Goal: Task Accomplishment & Management: Use online tool/utility

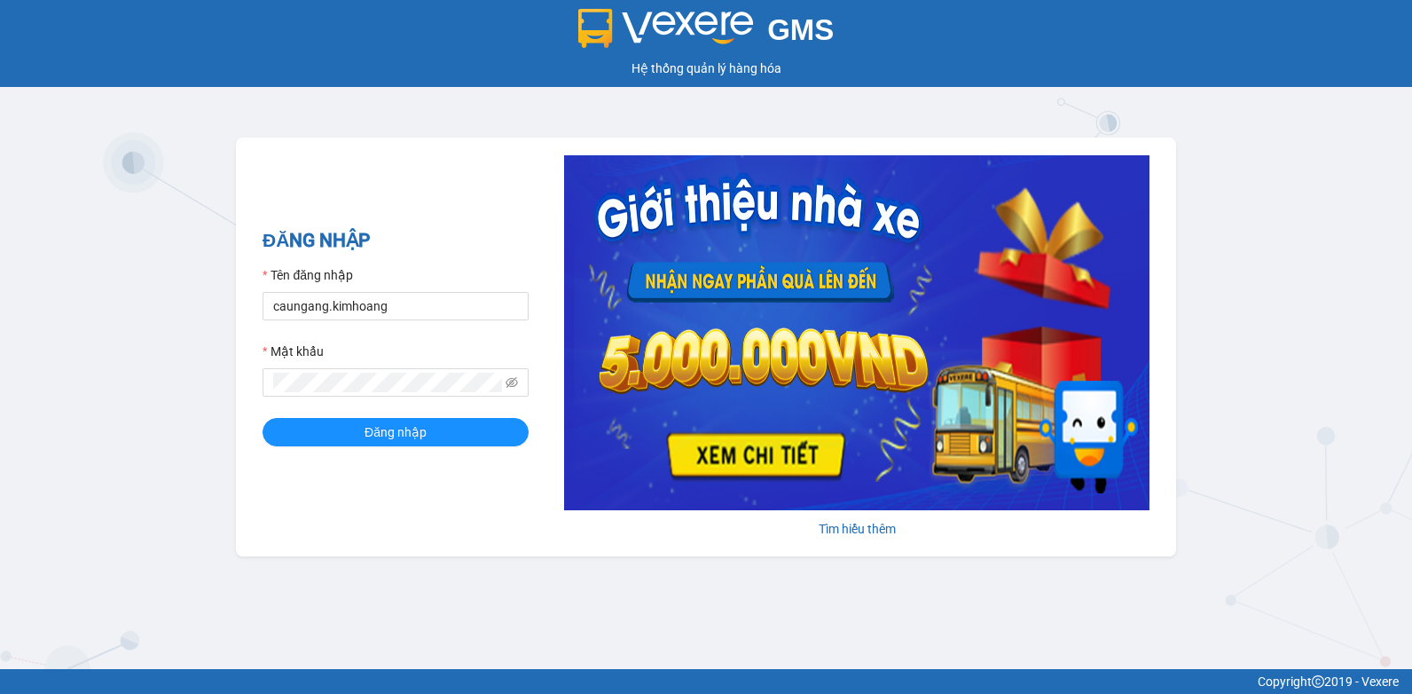
click at [0, 331] on html "GMS Hệ thống quản lý hàng hóa ĐĂNG NHẬP Tên đăng nhập caungang.kimhoang Mật khẩ…" at bounding box center [706, 347] width 1412 height 694
type input "nguyenpht.kimhoang"
click at [0, 400] on html "GMS Hệ thống quản lý hàng hóa ĐĂNG NHẬP Tên đăng nhập nguyenpht.kimhoang Mật kh…" at bounding box center [706, 347] width 1412 height 694
click at [263, 418] on button "Đăng nhập" at bounding box center [396, 432] width 266 height 28
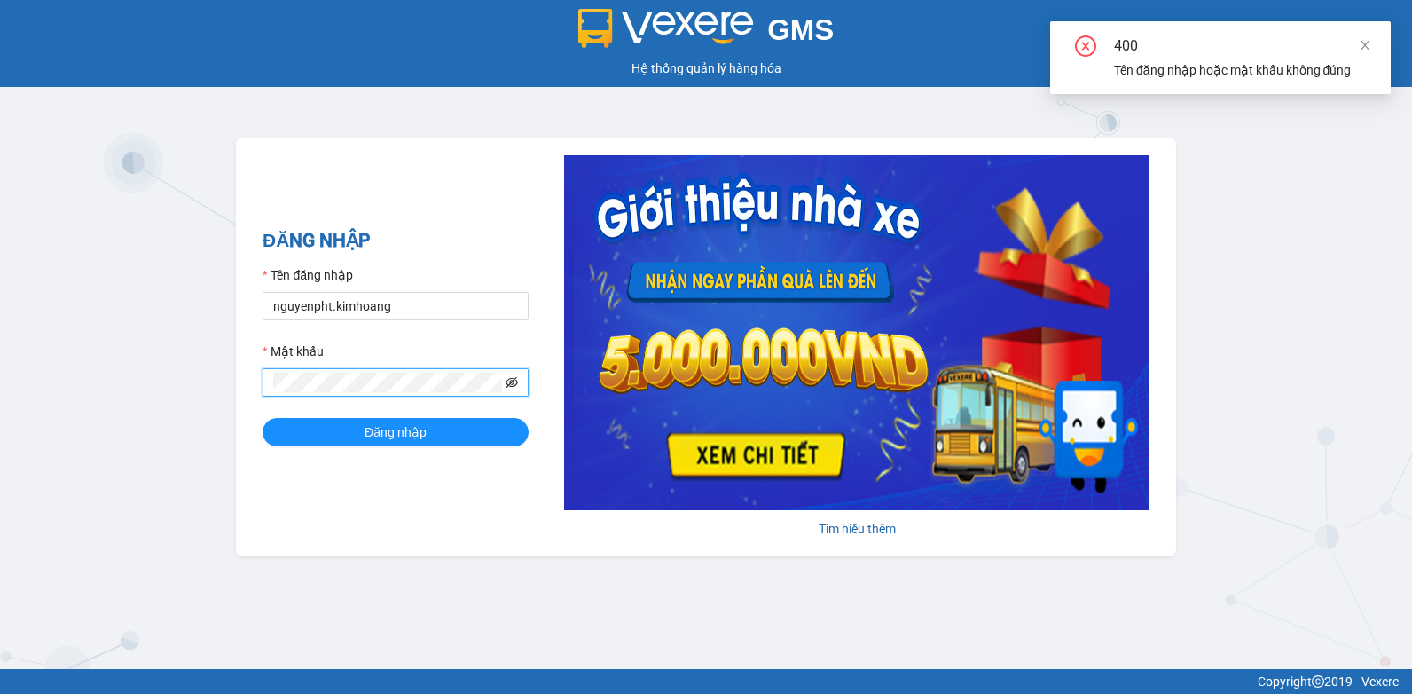
click at [515, 383] on icon "eye-invisible" at bounding box center [512, 382] width 12 height 12
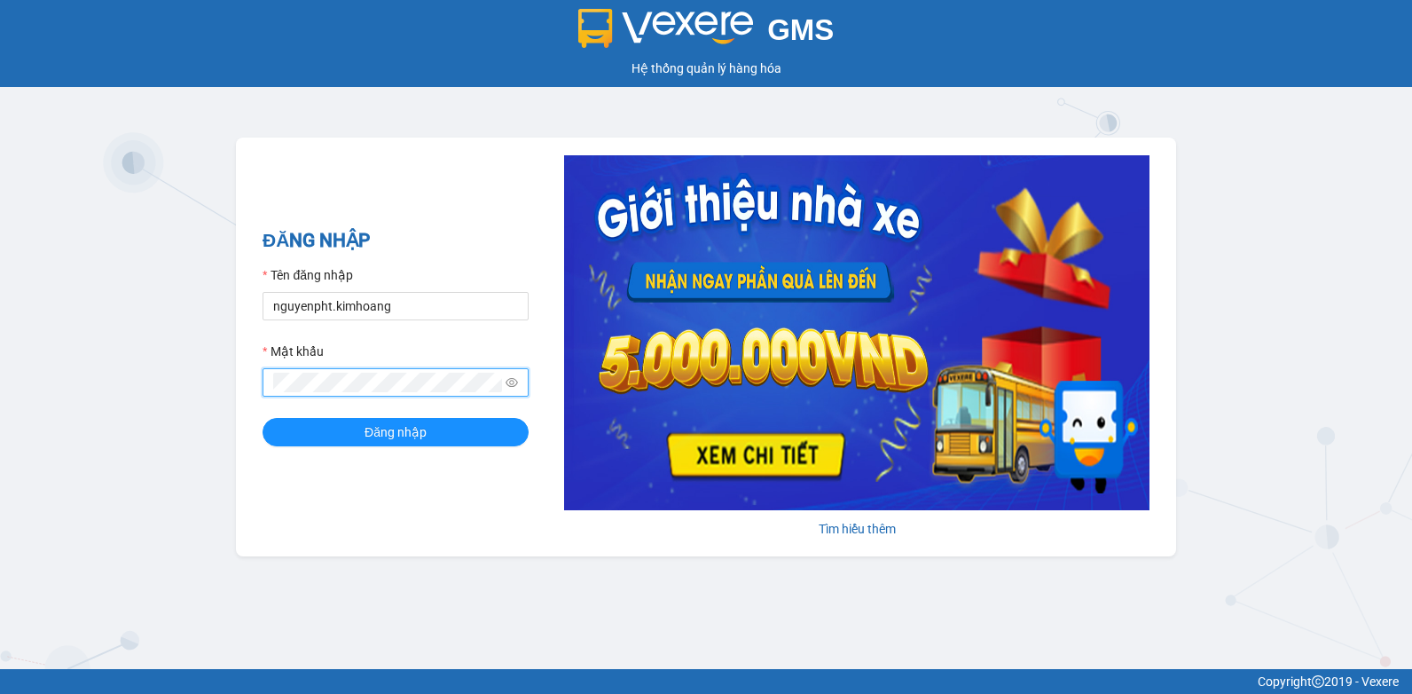
click at [263, 418] on button "Đăng nhập" at bounding box center [396, 432] width 266 height 28
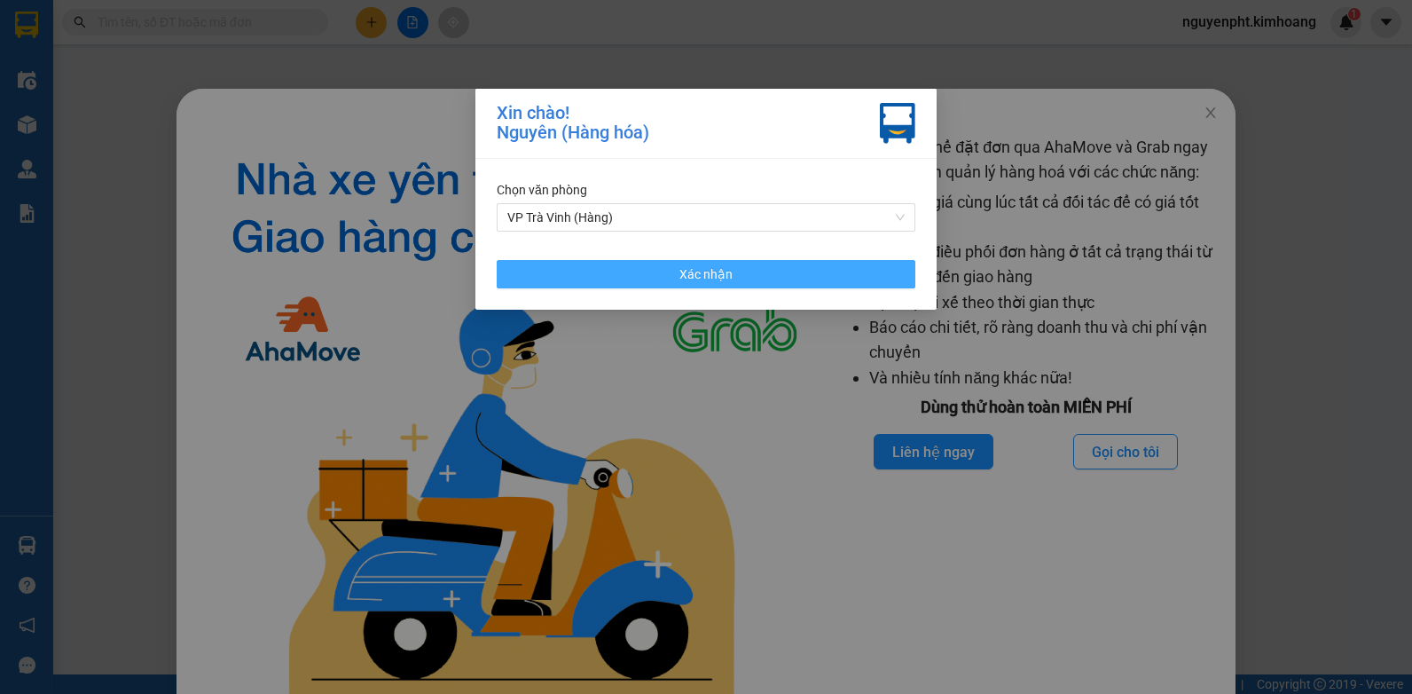
click at [770, 279] on button "Xác nhận" at bounding box center [706, 274] width 419 height 28
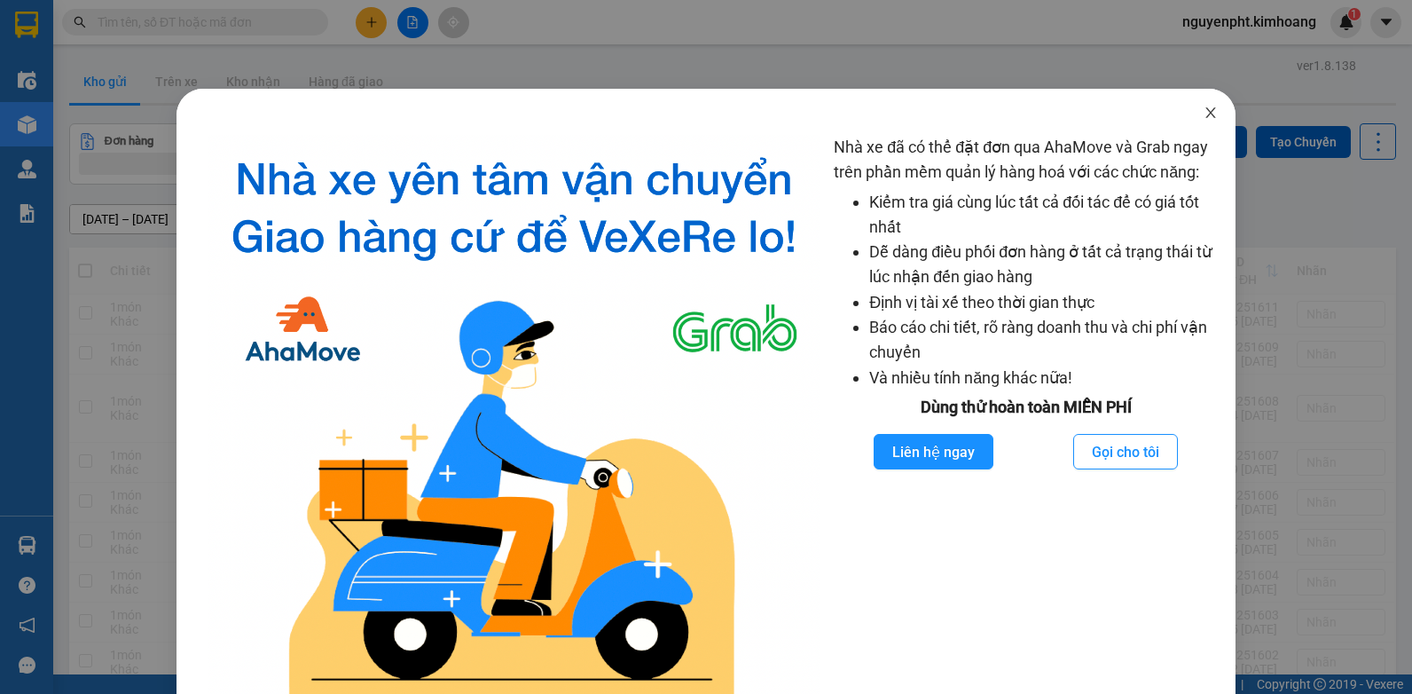
click at [1206, 112] on icon "close" at bounding box center [1211, 112] width 10 height 11
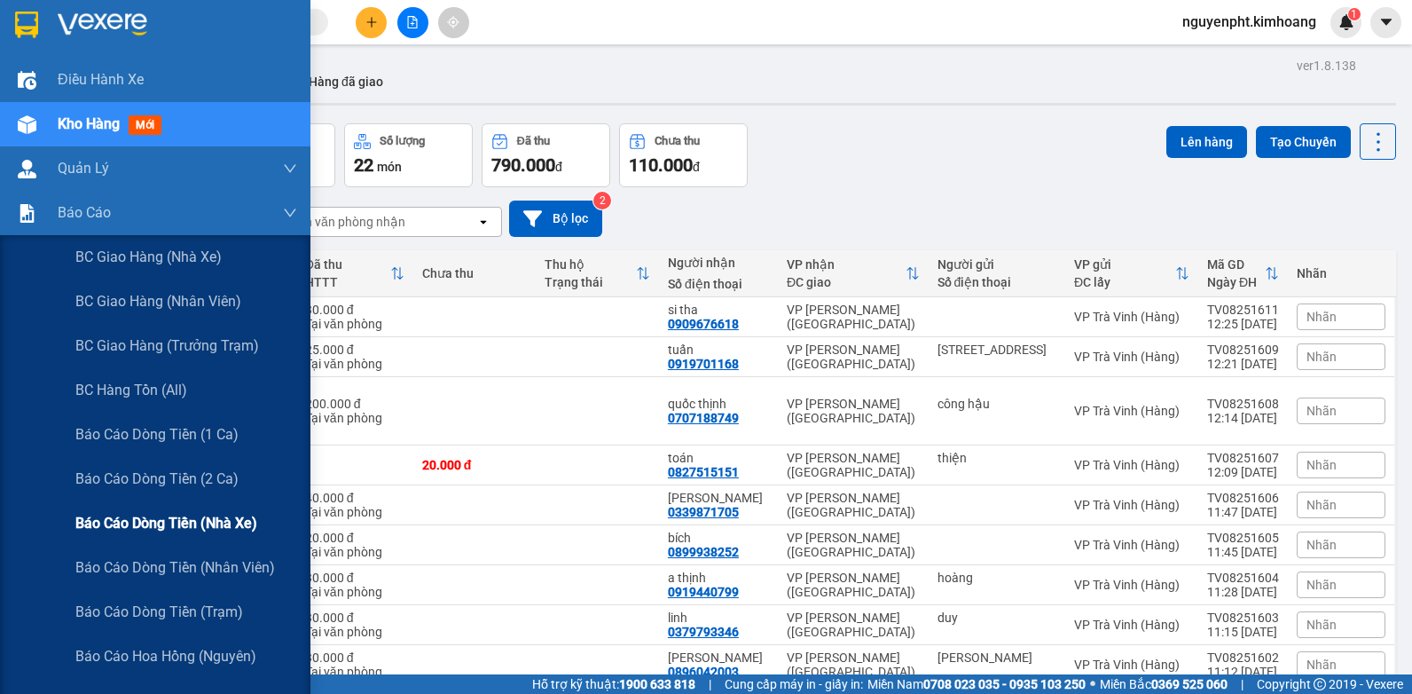
click at [205, 530] on span "Báo cáo dòng tiền (nhà xe)" at bounding box center [166, 523] width 182 height 22
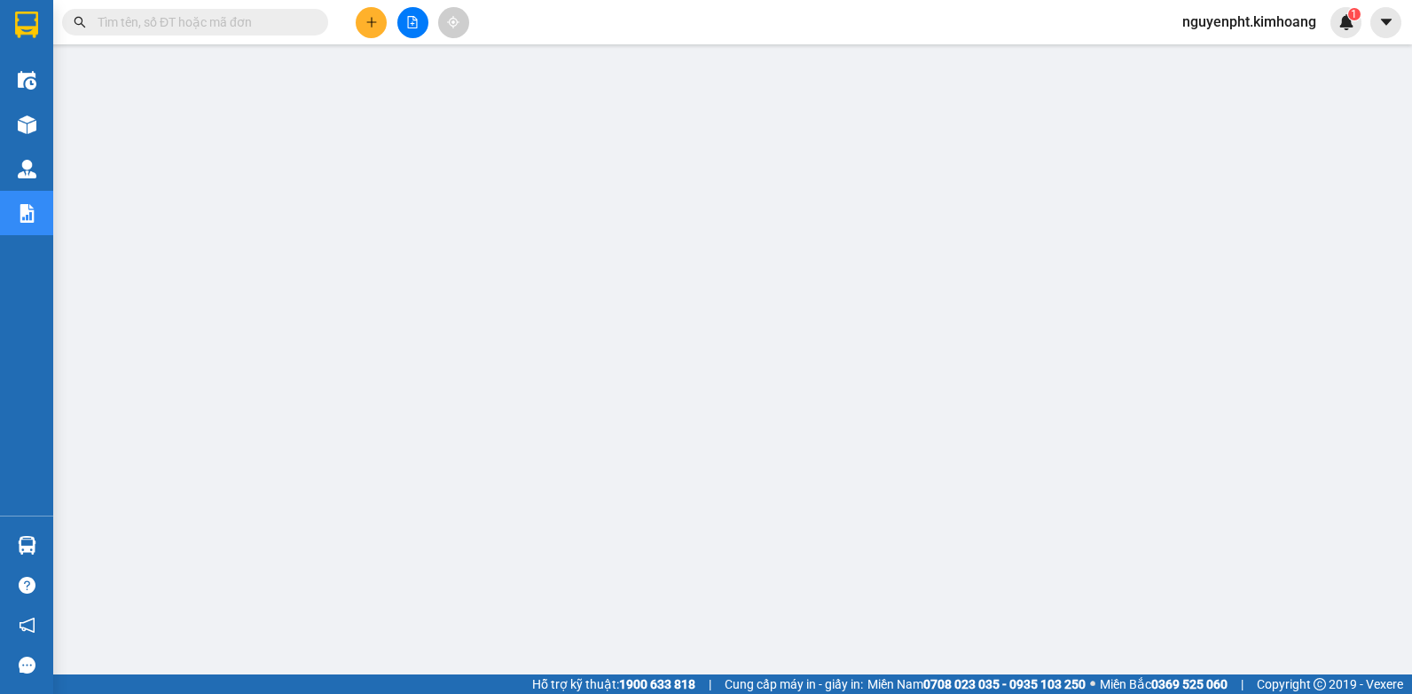
click at [1285, 15] on span "nguyenpht.kimhoang" at bounding box center [1249, 22] width 162 height 22
click at [1225, 52] on span "Đăng xuất" at bounding box center [1256, 55] width 128 height 20
